Goal: Task Accomplishment & Management: Use online tool/utility

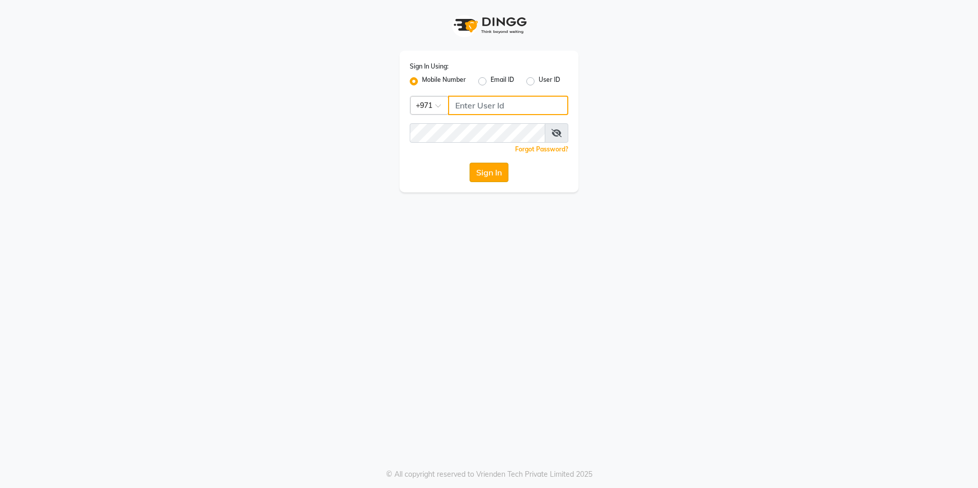
type input "567107175"
click at [472, 171] on button "Sign In" at bounding box center [489, 172] width 39 height 19
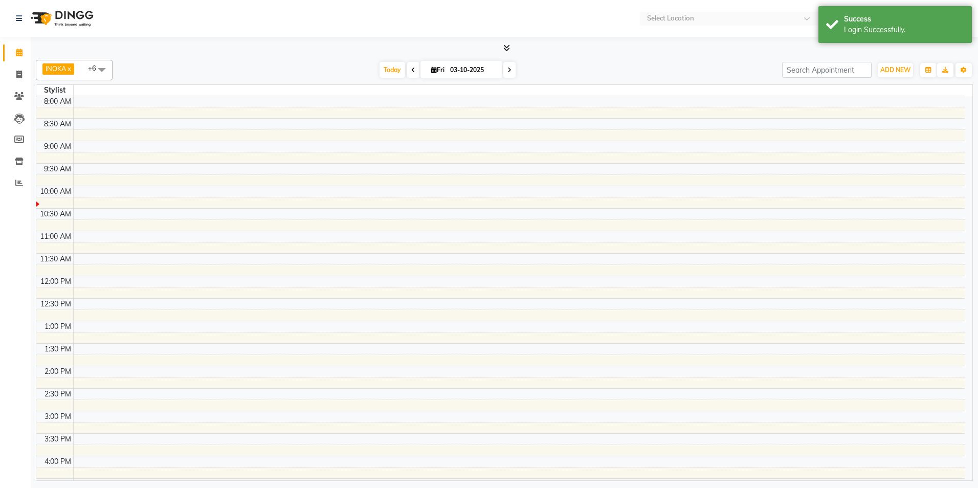
select select "en"
